Goal: Task Accomplishment & Management: Manage account settings

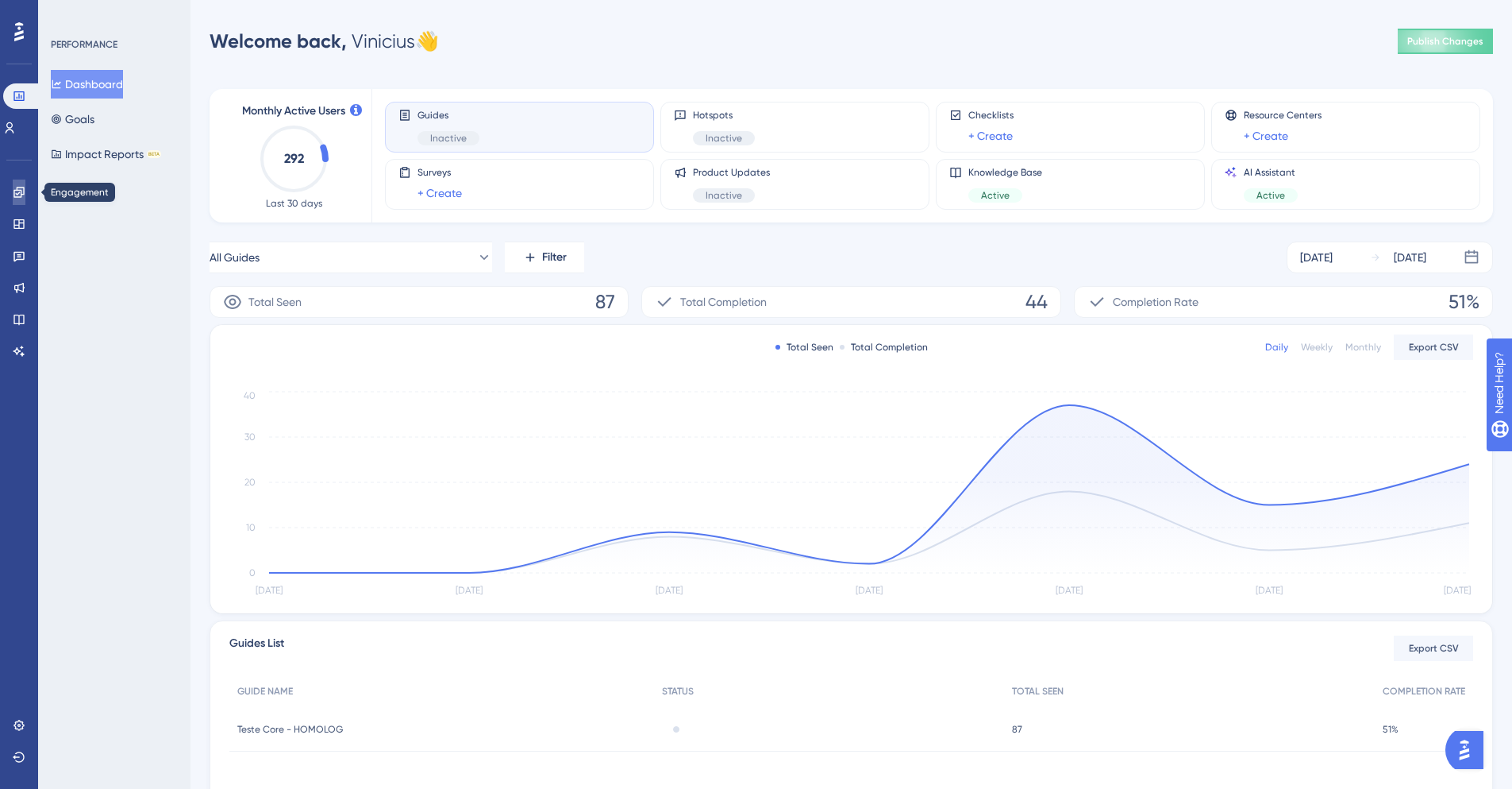
click at [20, 198] on icon at bounding box center [20, 193] width 13 height 13
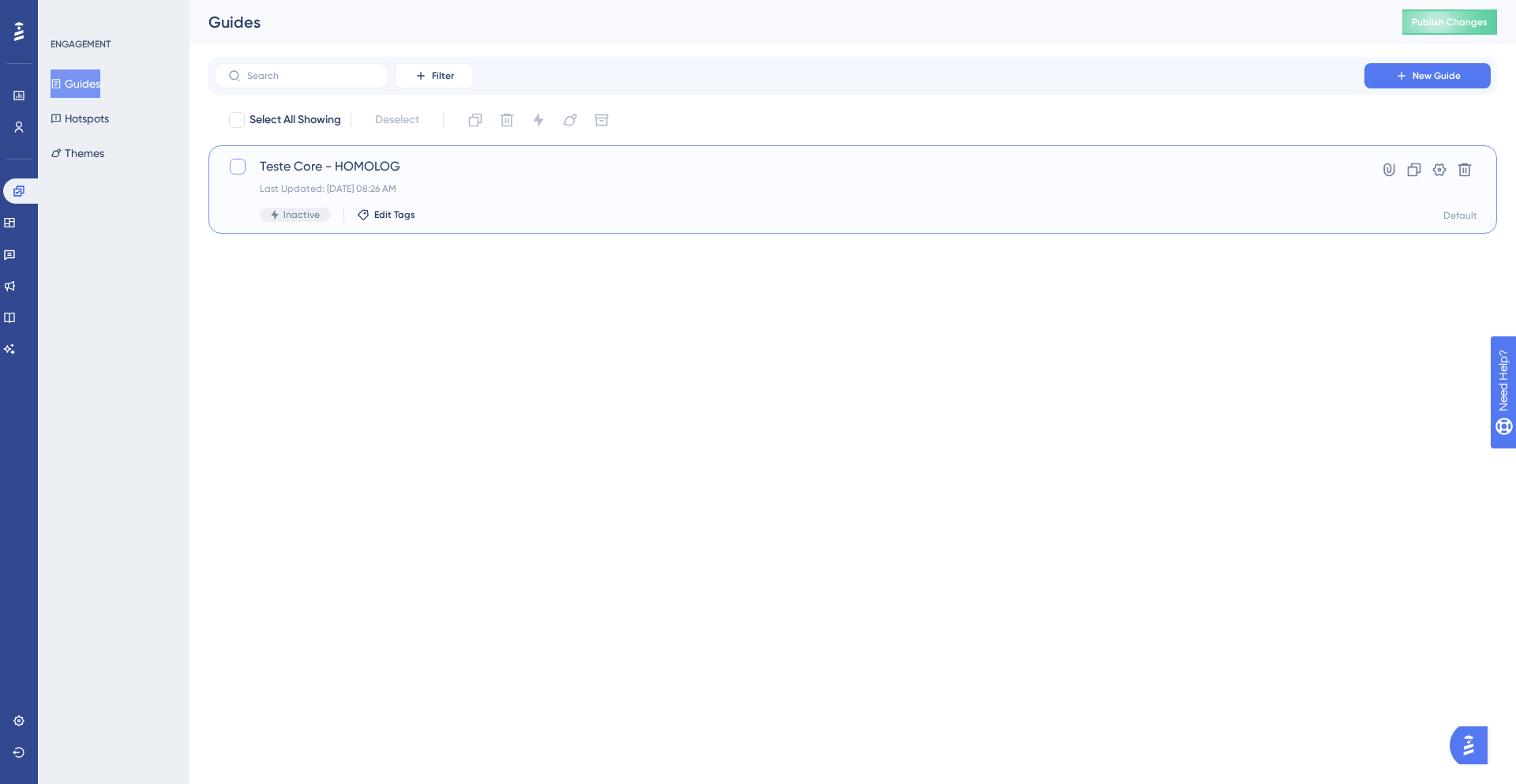
click at [235, 165] on div at bounding box center [237, 166] width 16 height 16
checkbox input "true"
click at [412, 174] on span "Teste Core - HOMOLOG" at bounding box center [790, 166] width 1060 height 18
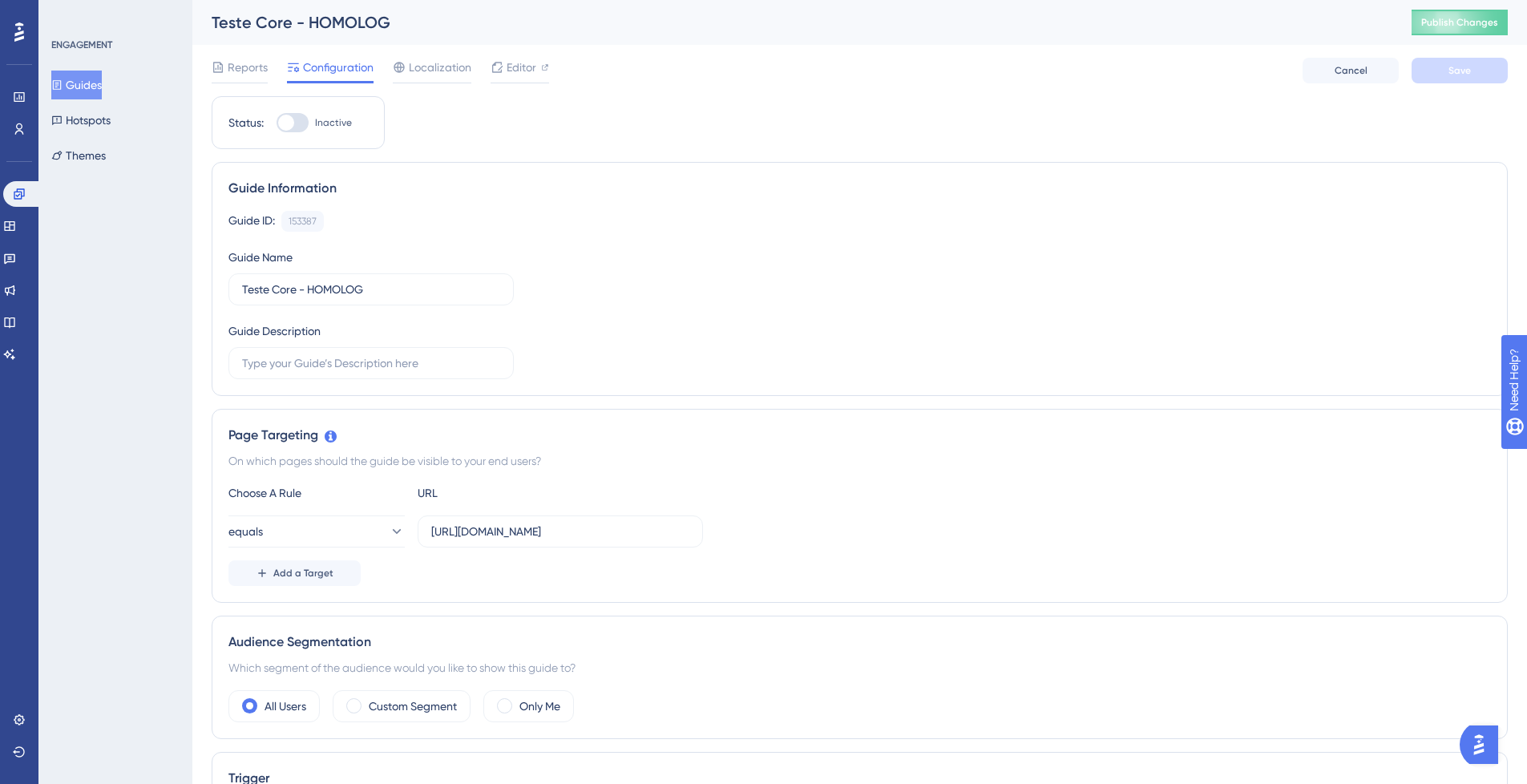
click at [287, 115] on div at bounding box center [285, 122] width 16 height 16
click at [276, 123] on input "Inactive" at bounding box center [276, 123] width 1 height 1
click at [293, 120] on div at bounding box center [299, 122] width 16 height 16
click at [276, 123] on input "Active" at bounding box center [276, 123] width 1 height 1
checkbox input "false"
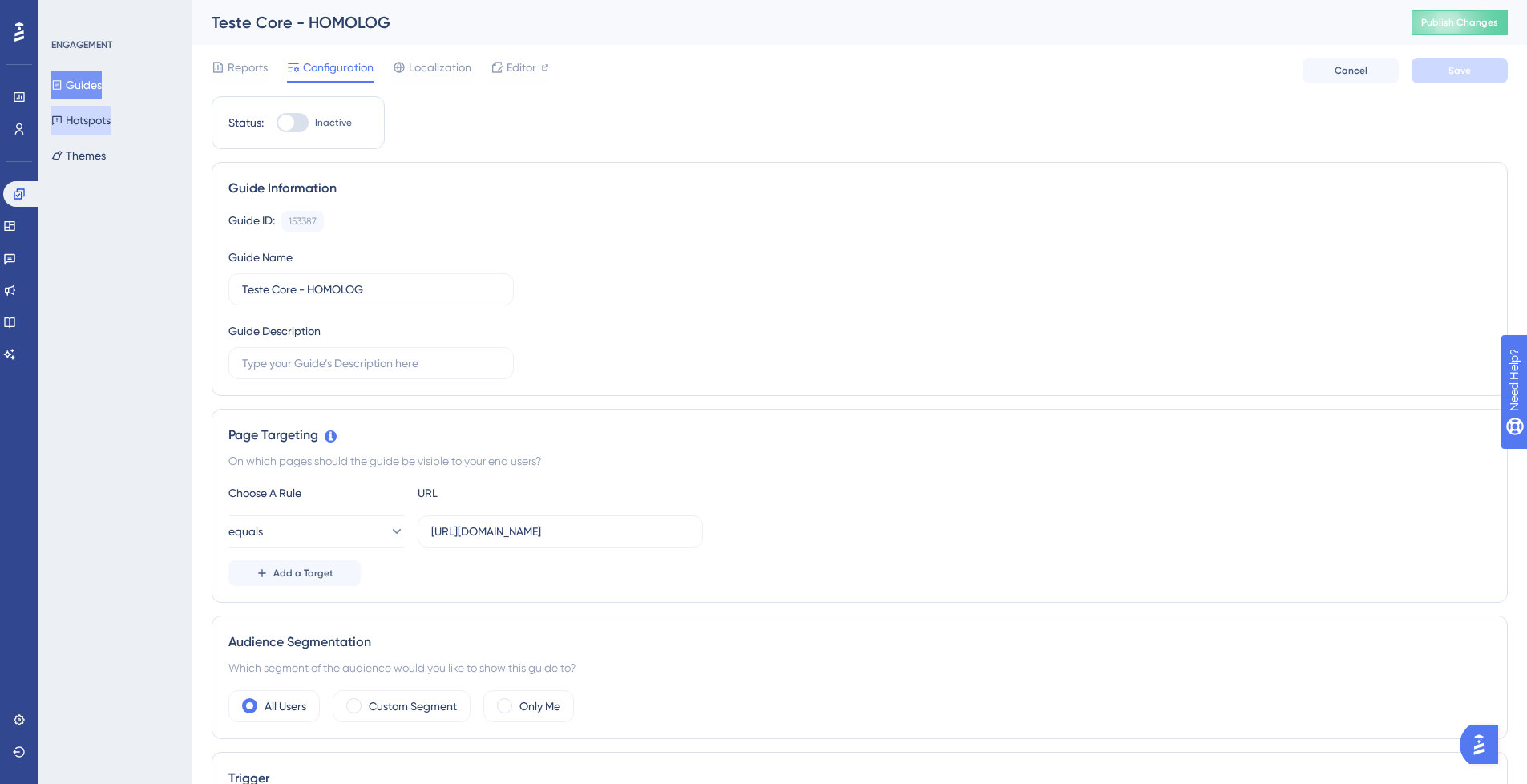
click at [98, 124] on button "Hotspots" at bounding box center [81, 120] width 59 height 29
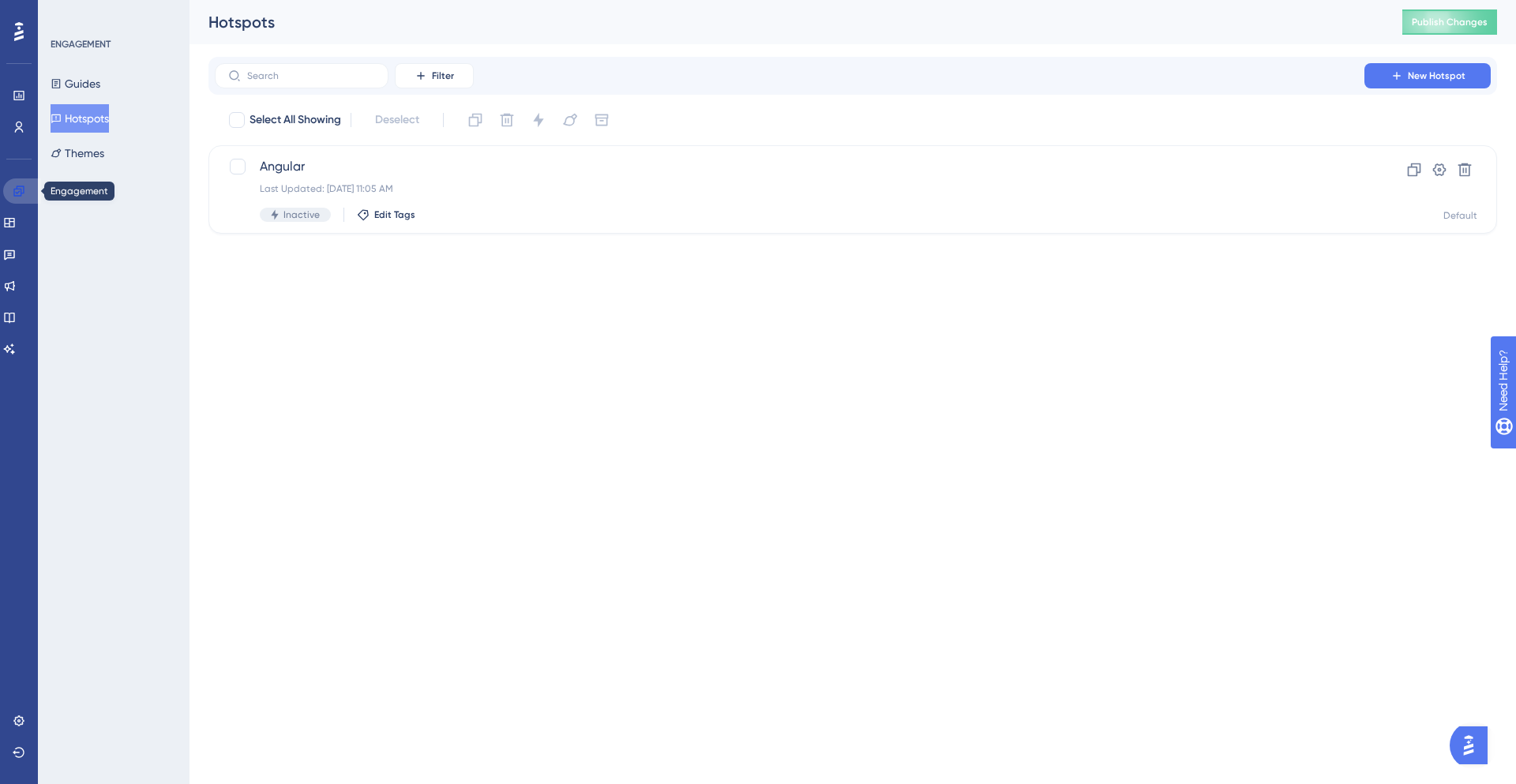
click at [18, 193] on icon at bounding box center [19, 191] width 13 height 13
click at [100, 83] on button "Guides" at bounding box center [76, 83] width 50 height 29
click at [24, 95] on icon at bounding box center [18, 95] width 10 height 9
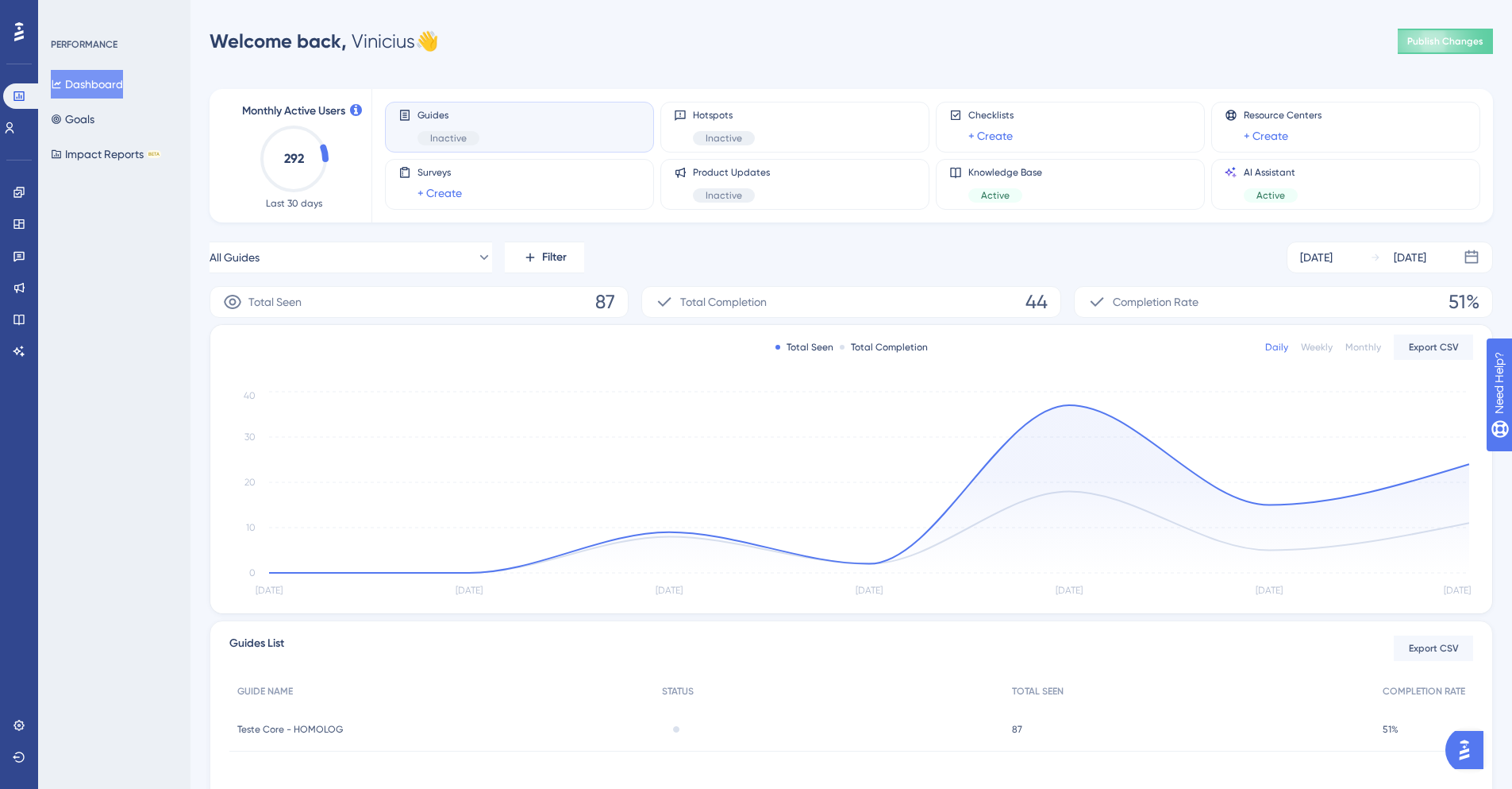
click at [455, 100] on div "Guides Inactive Hotspots Inactive Checklists + Create Resource Centers + Create…" at bounding box center [922, 155] width 1076 height 133
click at [453, 110] on span "Guides" at bounding box center [448, 115] width 62 height 13
click at [73, 122] on button "Goals" at bounding box center [73, 119] width 44 height 29
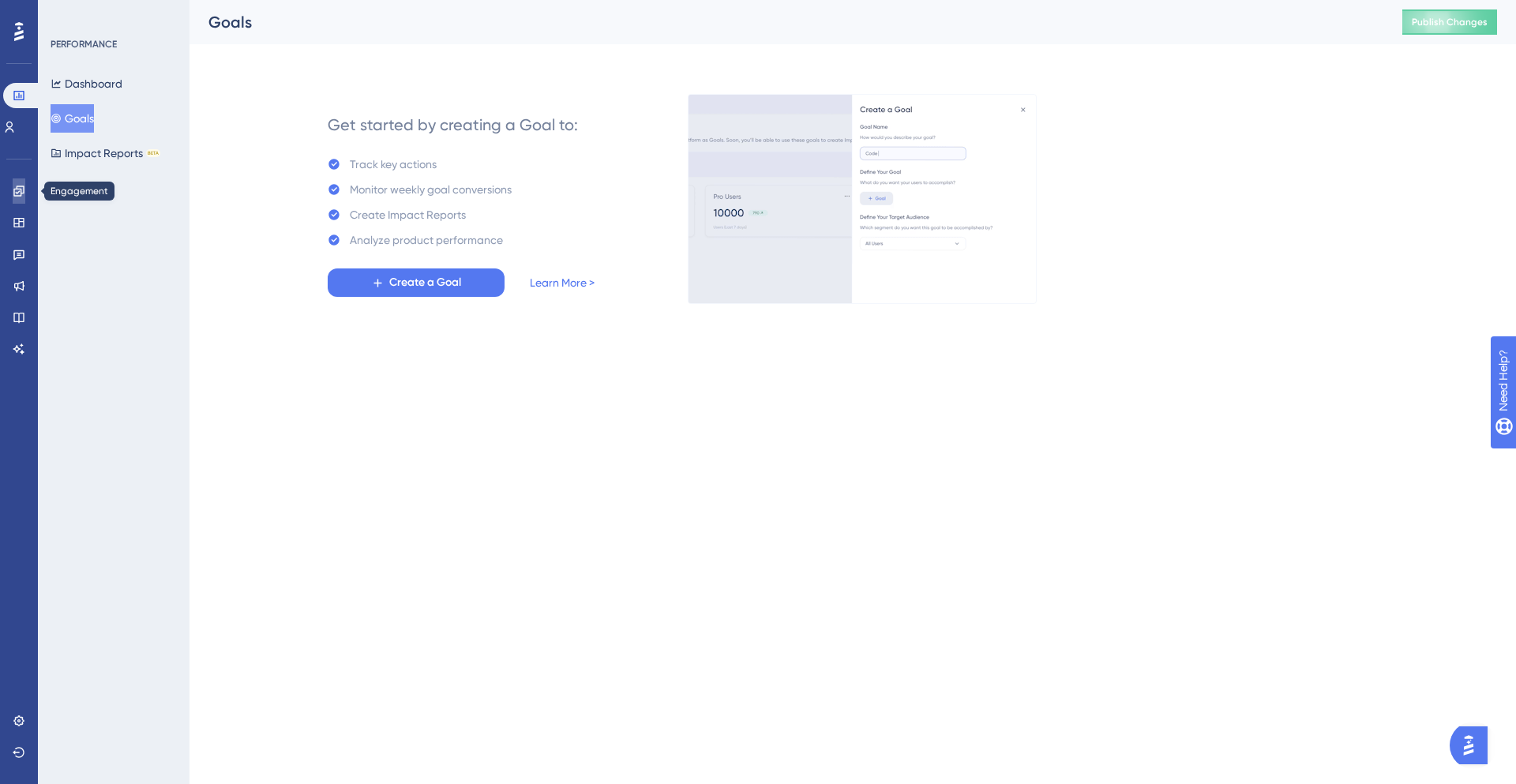
click at [15, 198] on link at bounding box center [19, 190] width 13 height 25
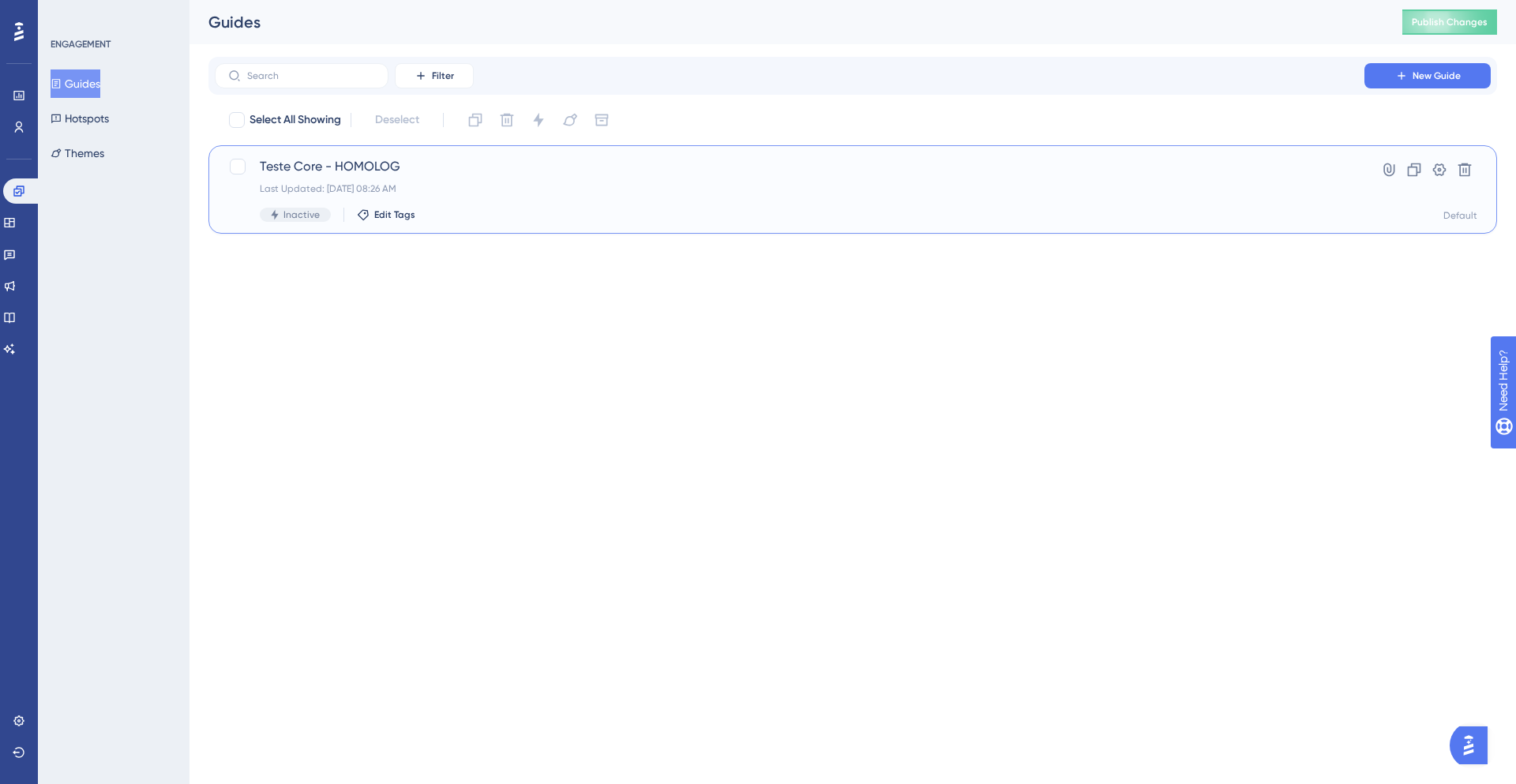
click at [337, 161] on span "Teste Core - HOMOLOG" at bounding box center [790, 166] width 1060 height 18
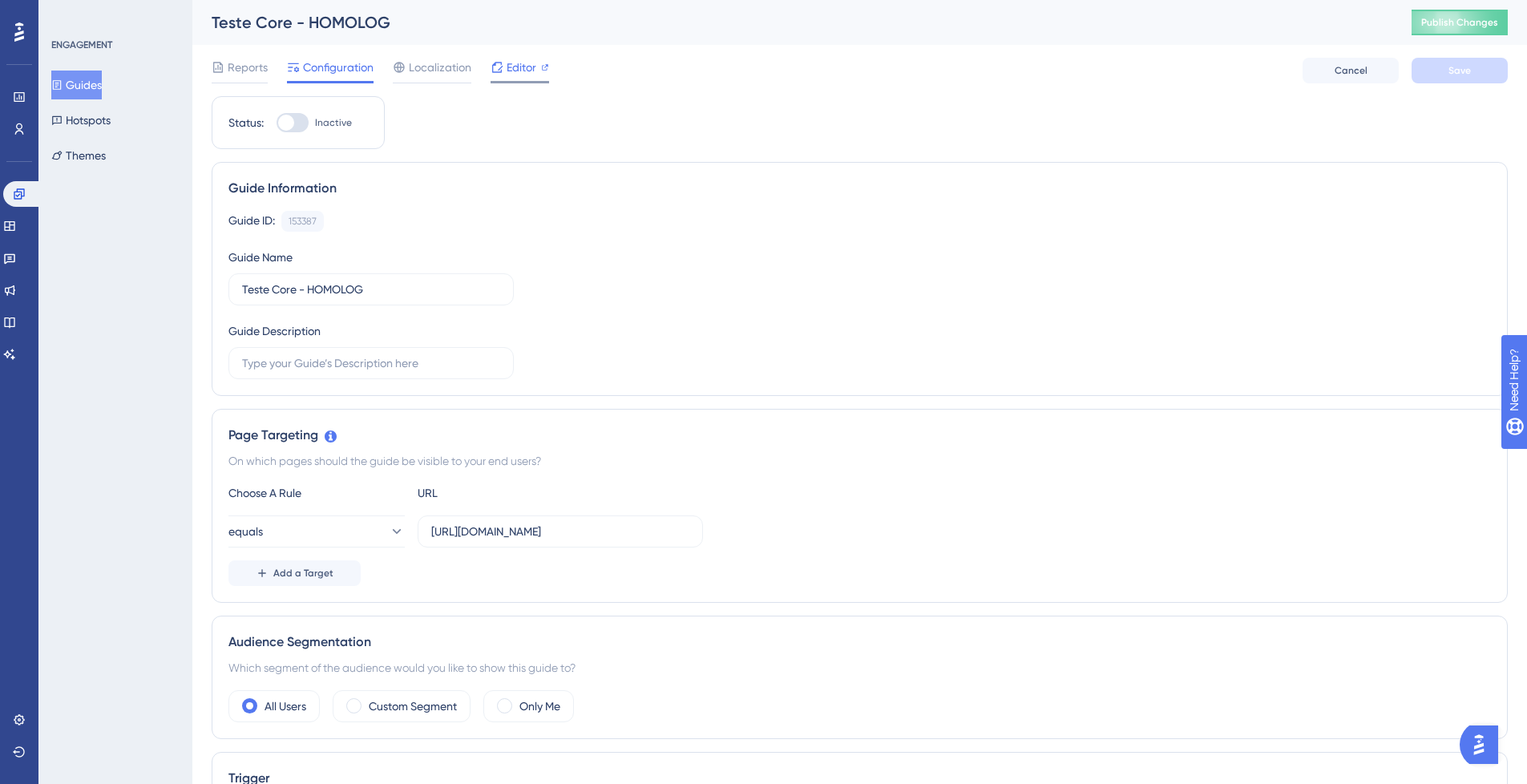
click at [514, 65] on span "Editor" at bounding box center [521, 67] width 30 height 19
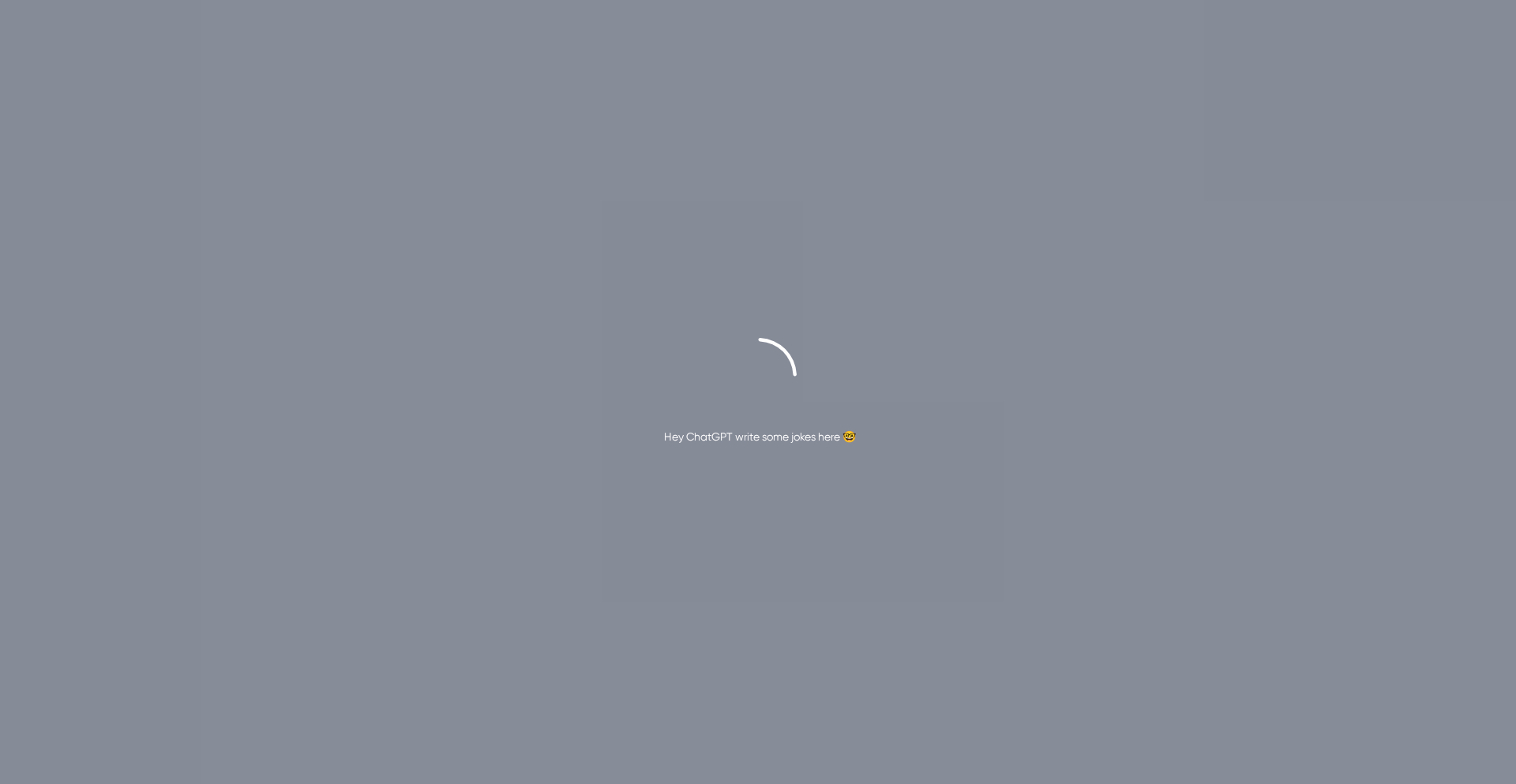
click at [742, 432] on div "Hey ChatGPT write some jokes here 🤓" at bounding box center [759, 436] width 191 height 18
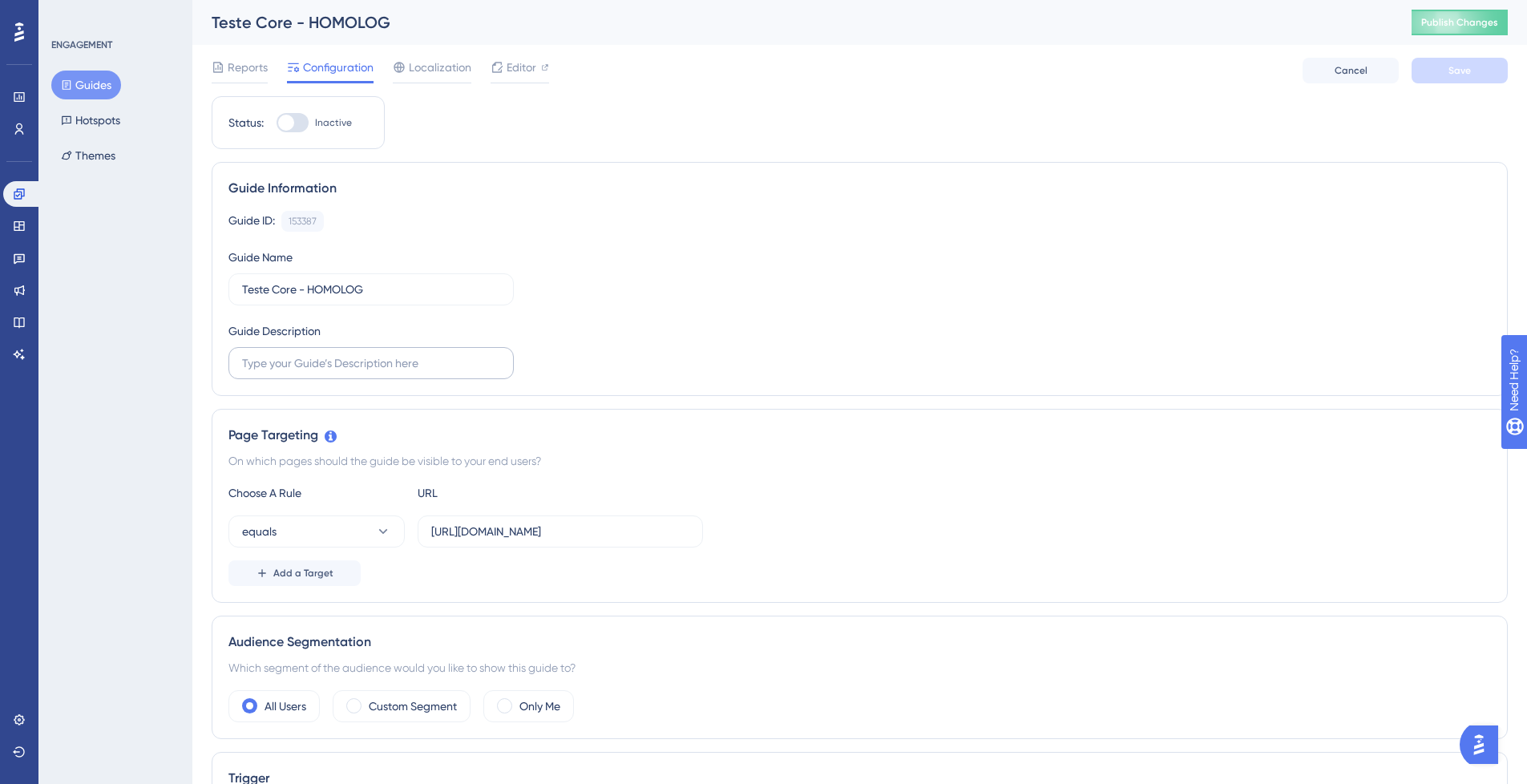
click at [378, 372] on label at bounding box center [371, 363] width 285 height 32
click at [378, 372] on input "text" at bounding box center [371, 362] width 258 height 18
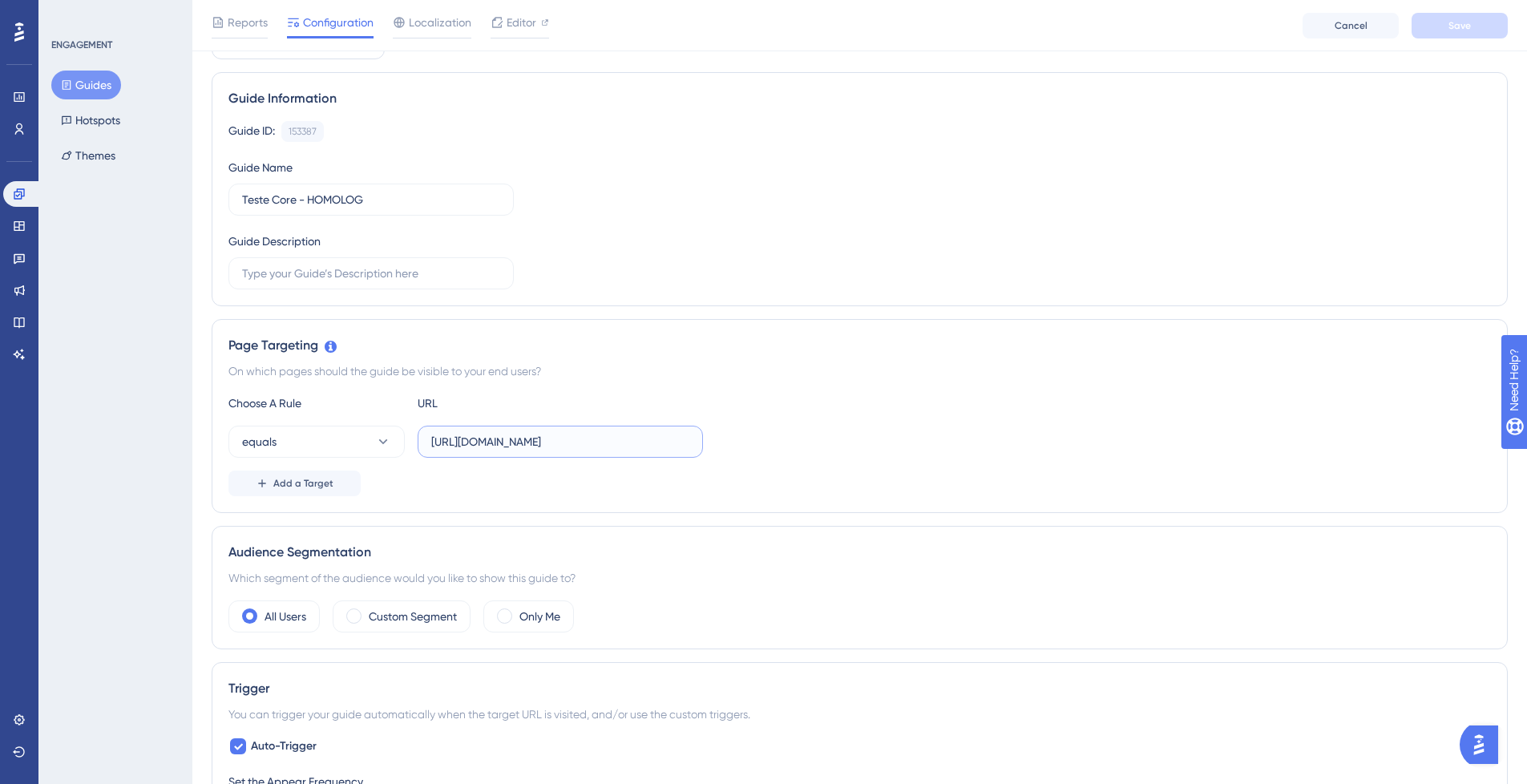
click at [614, 437] on input "[URL][DOMAIN_NAME]" at bounding box center [560, 441] width 258 height 18
click at [338, 446] on button "equals" at bounding box center [316, 441] width 177 height 32
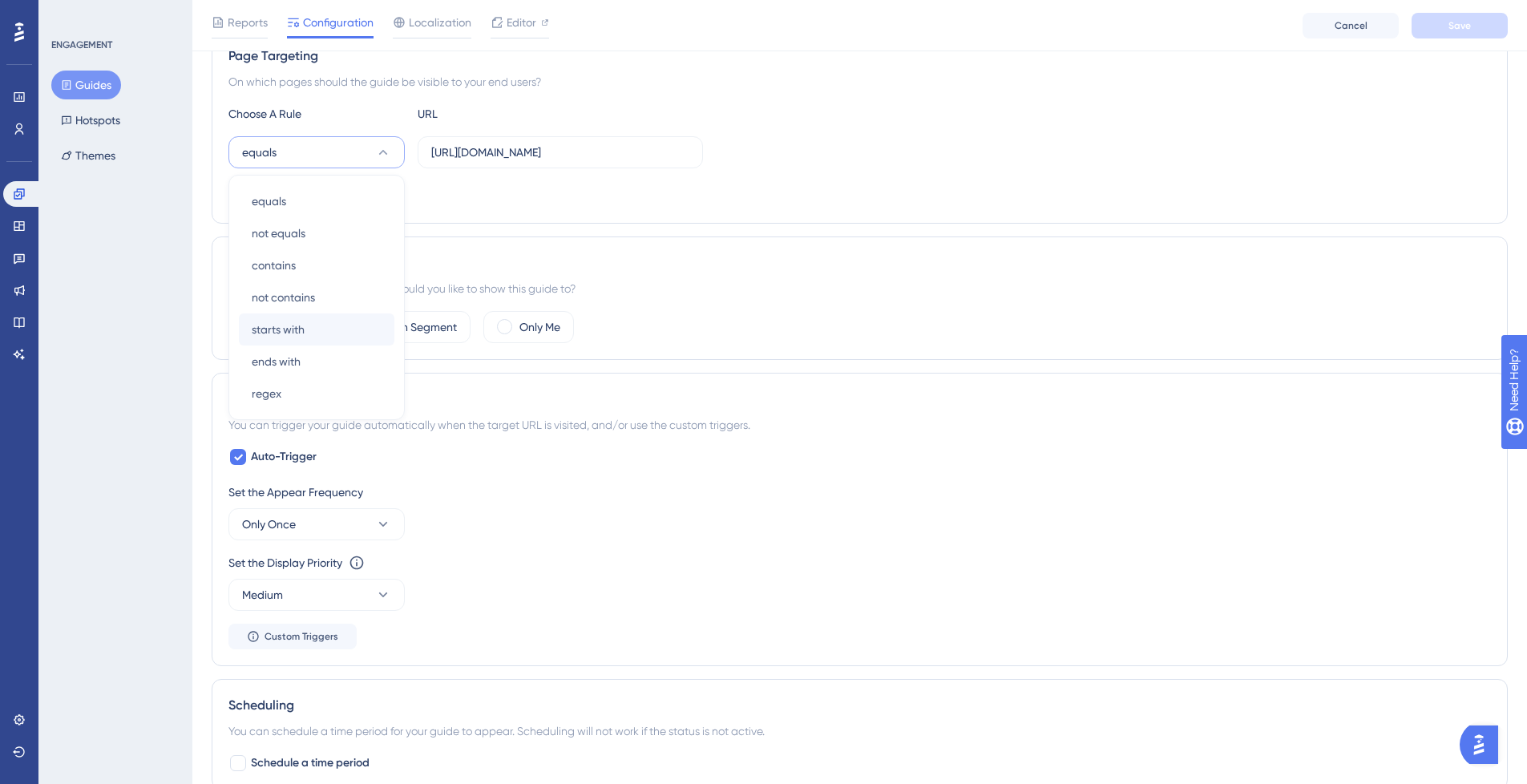
scroll to position [291, 0]
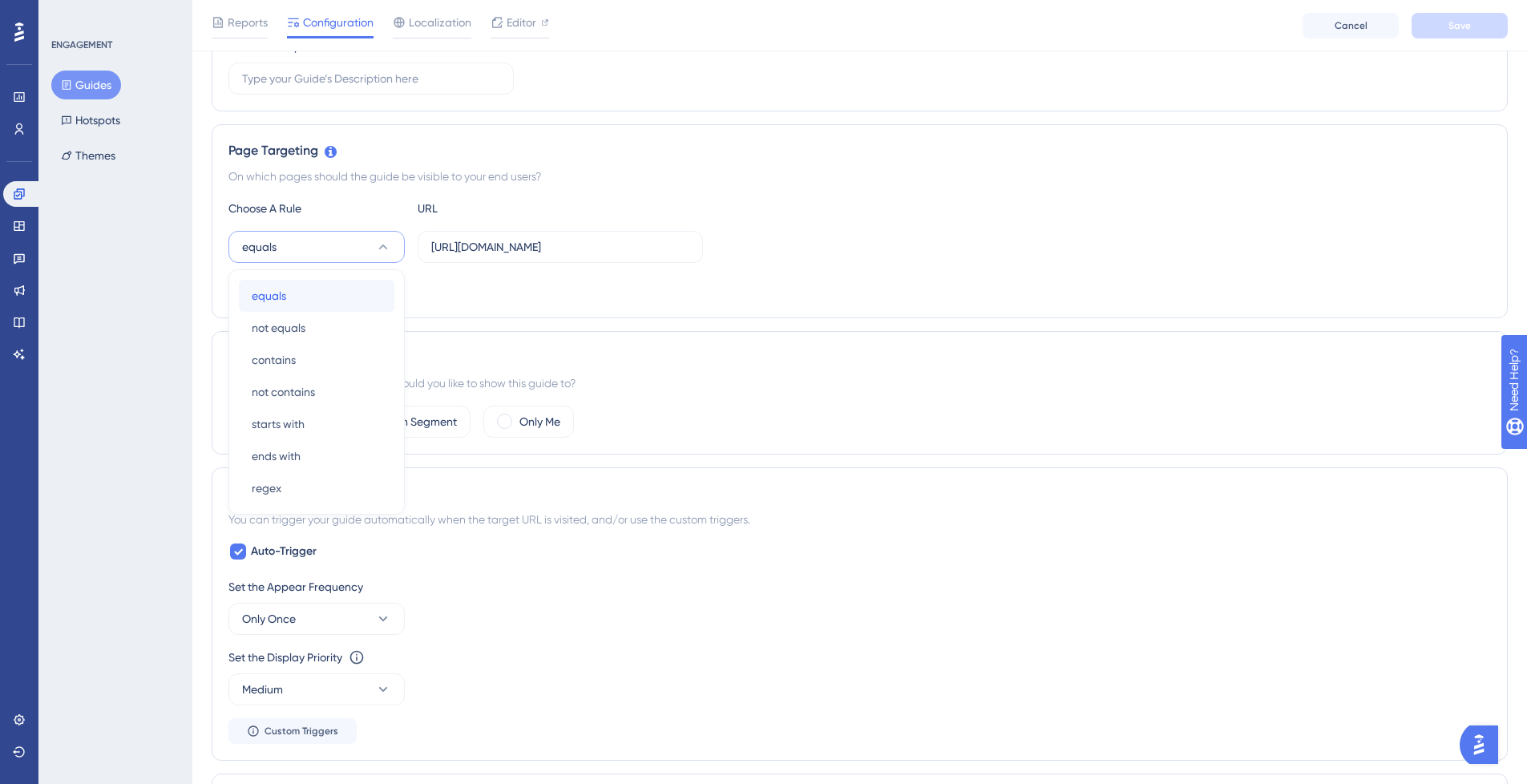
click at [304, 297] on div "equals equals" at bounding box center [316, 296] width 130 height 32
click at [575, 240] on input "https://homolog.peti9.net/app" at bounding box center [560, 247] width 258 height 18
click at [616, 244] on input "https://homolog.peti9.net/app" at bounding box center [560, 247] width 258 height 18
type input "https://homolog.peti9.net/app-inactive"
click at [1467, 17] on button "Save" at bounding box center [1459, 25] width 96 height 25
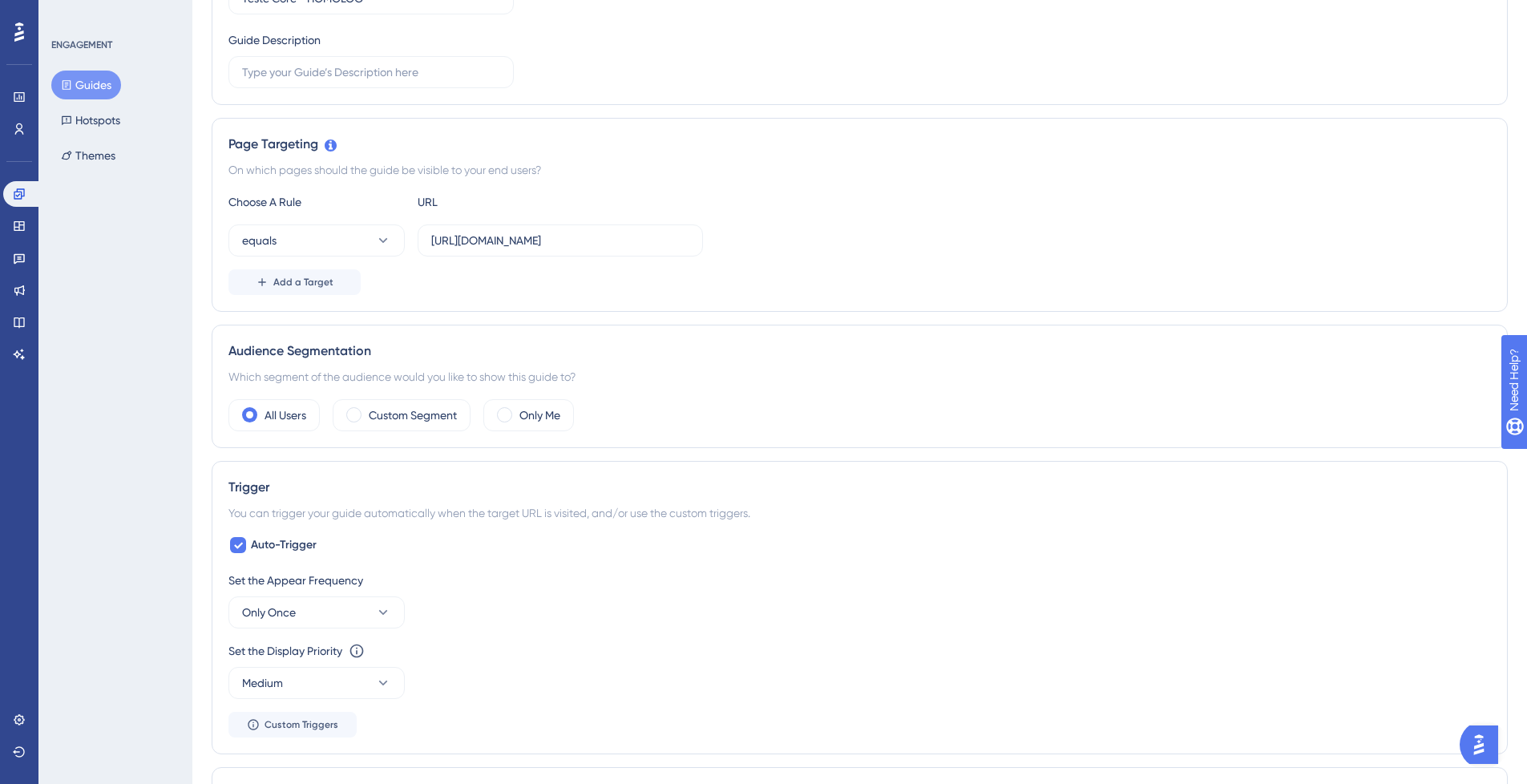
scroll to position [0, 0]
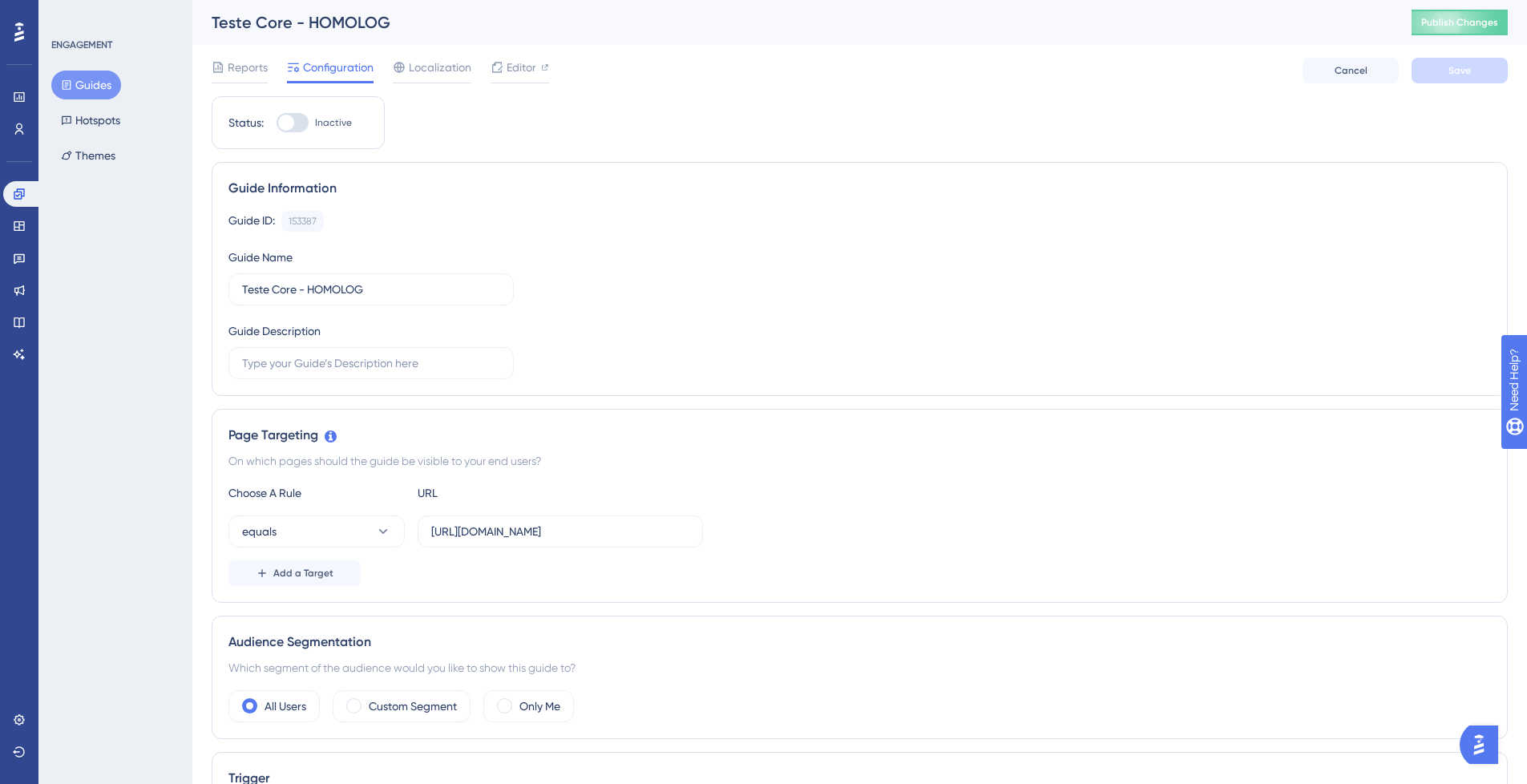
click at [237, 55] on div "Reports Configuration Localization Editor Cancel Save" at bounding box center [859, 70] width 1296 height 52
click at [85, 90] on button "Guides" at bounding box center [86, 85] width 69 height 29
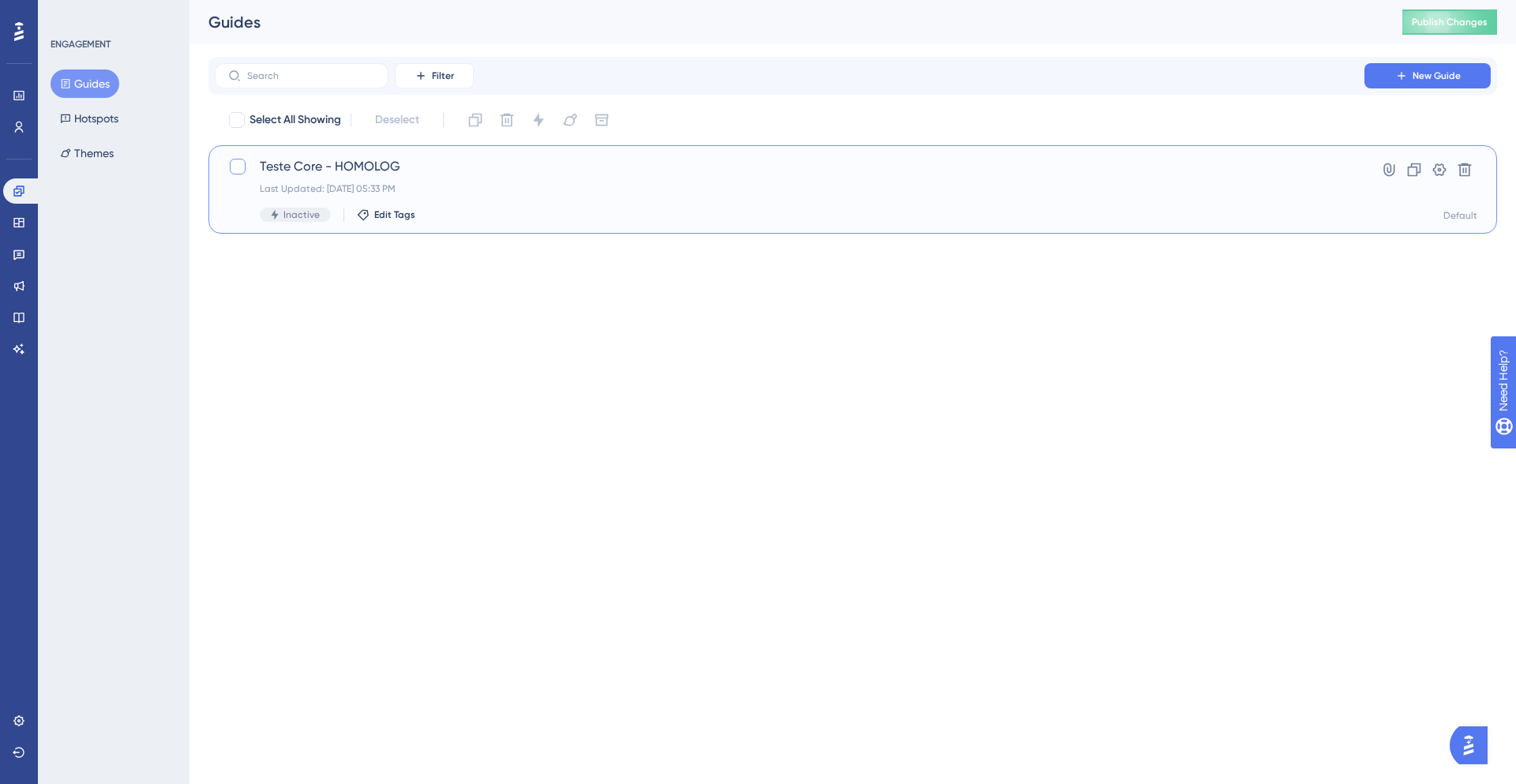
click at [240, 166] on div at bounding box center [237, 166] width 16 height 16
checkbox input "true"
click at [1437, 165] on icon at bounding box center [1439, 169] width 16 height 16
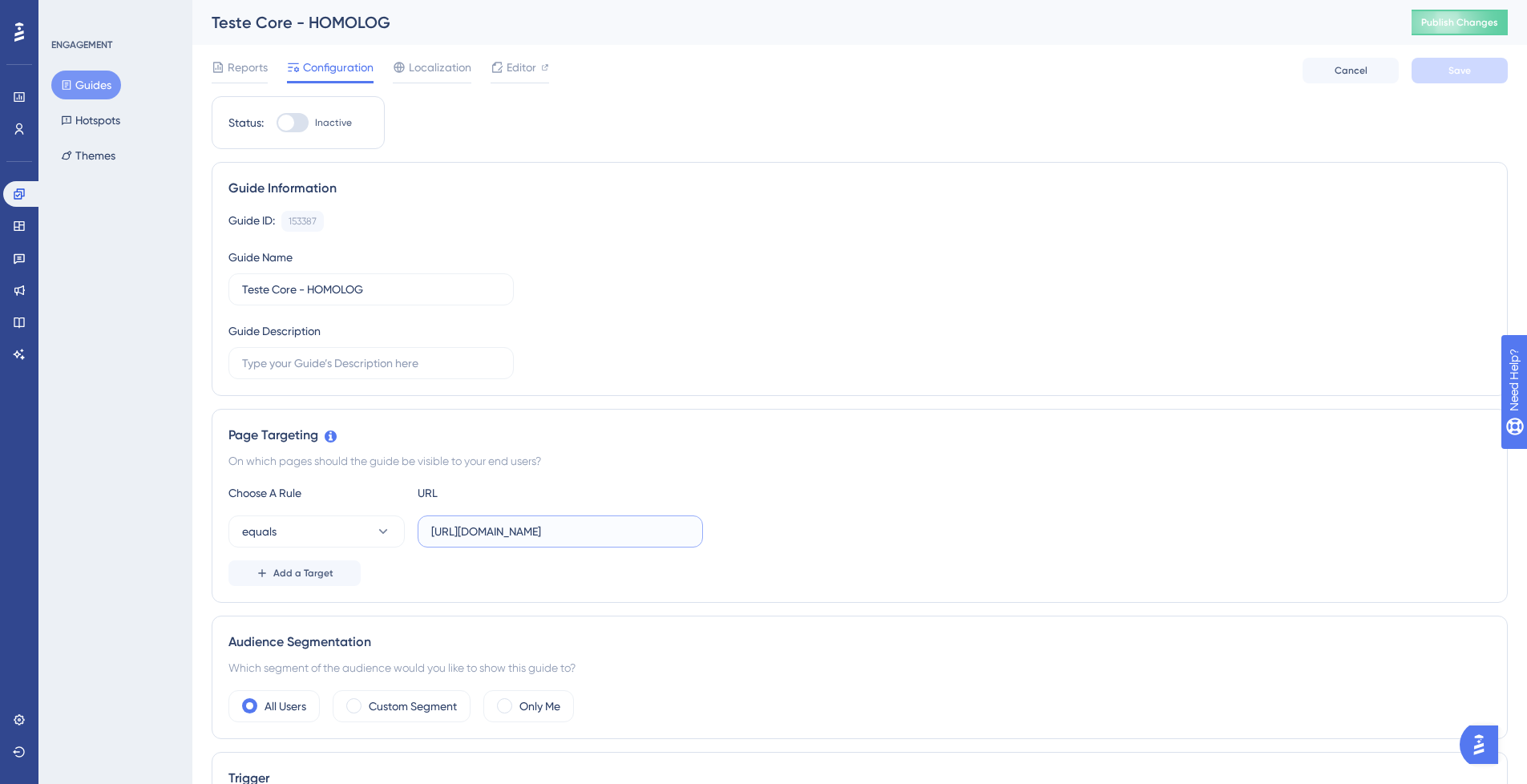
drag, startPoint x: 594, startPoint y: 537, endPoint x: 661, endPoint y: 533, distance: 67.1
click at [661, 533] on input "https://homolog.peti9.net/app-inactive" at bounding box center [560, 531] width 258 height 18
click at [1477, 14] on button "Publish Changes" at bounding box center [1459, 22] width 96 height 25
